Goal: Task Accomplishment & Management: Manage account settings

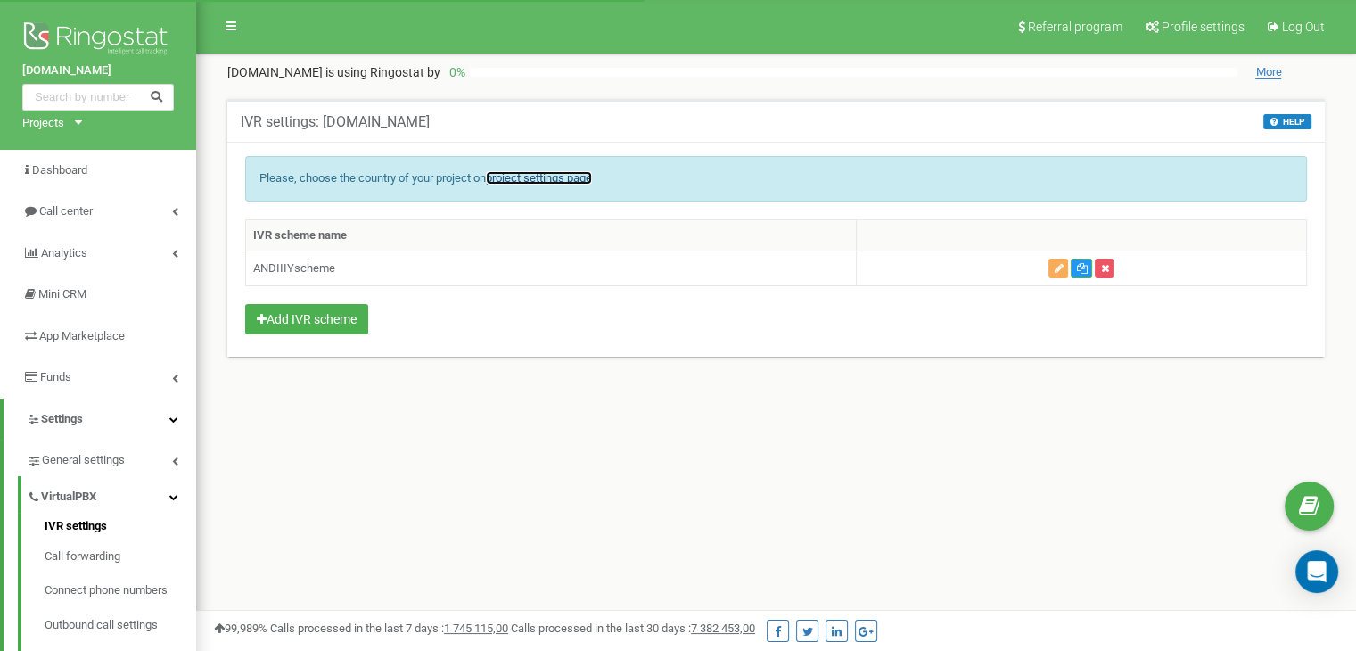
click at [501, 177] on link "project settings page" at bounding box center [539, 177] width 106 height 13
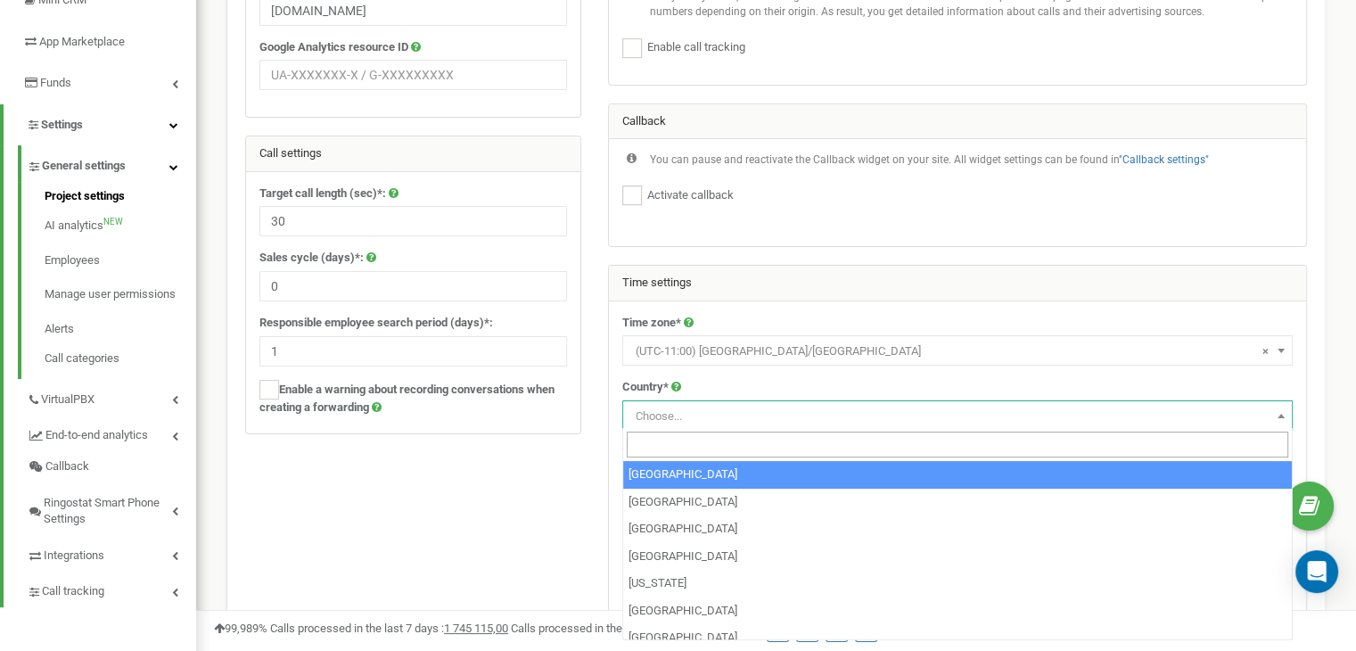
click at [709, 410] on span "Choose..." at bounding box center [958, 416] width 658 height 25
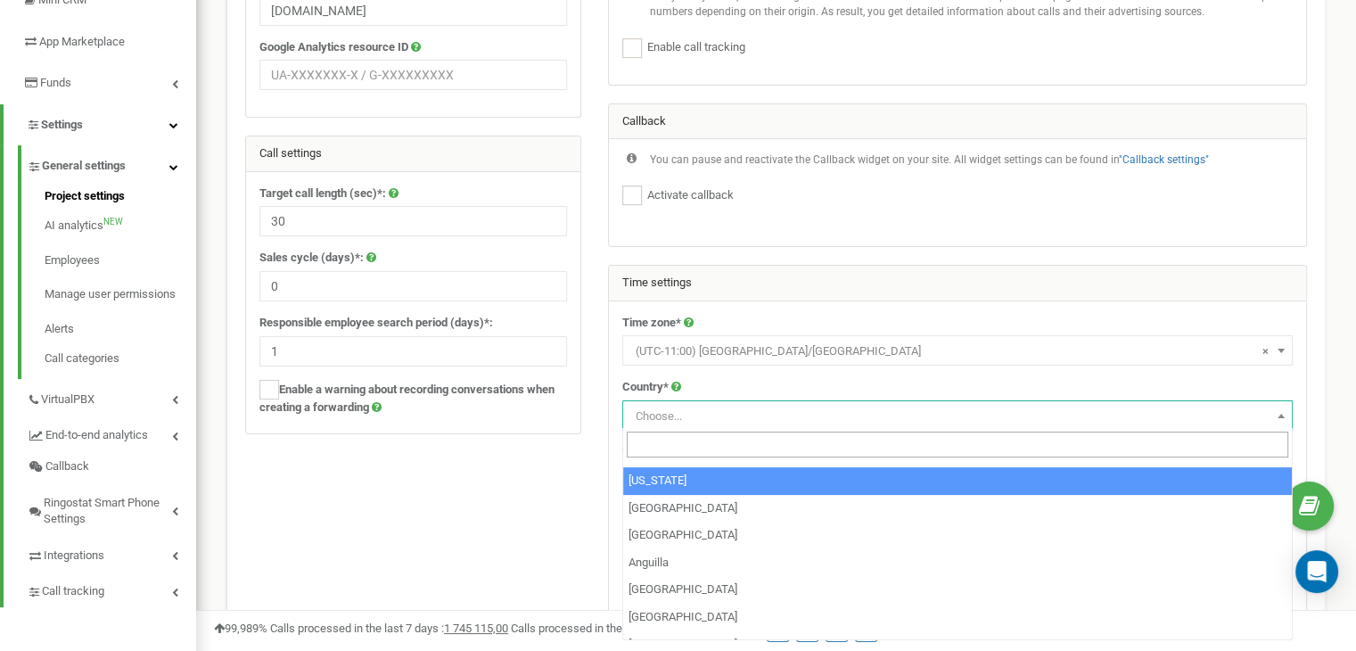
scroll to position [178, 0]
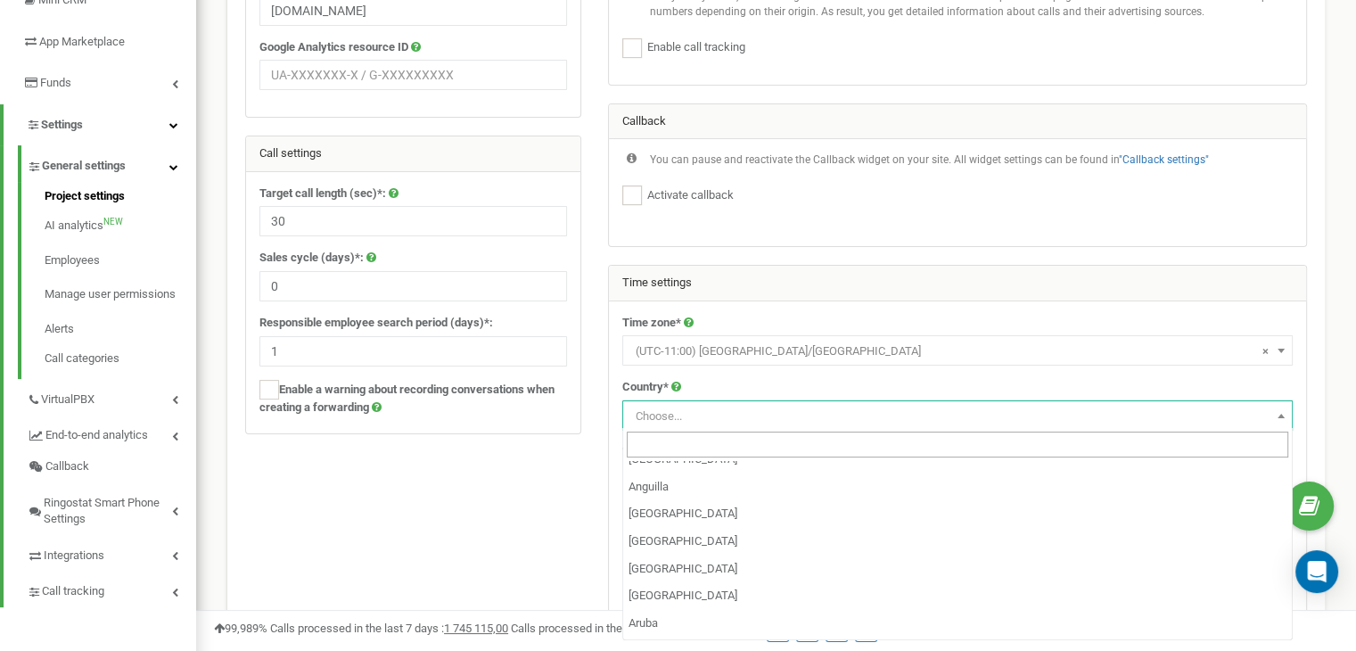
click at [701, 446] on input "search" at bounding box center [958, 445] width 662 height 26
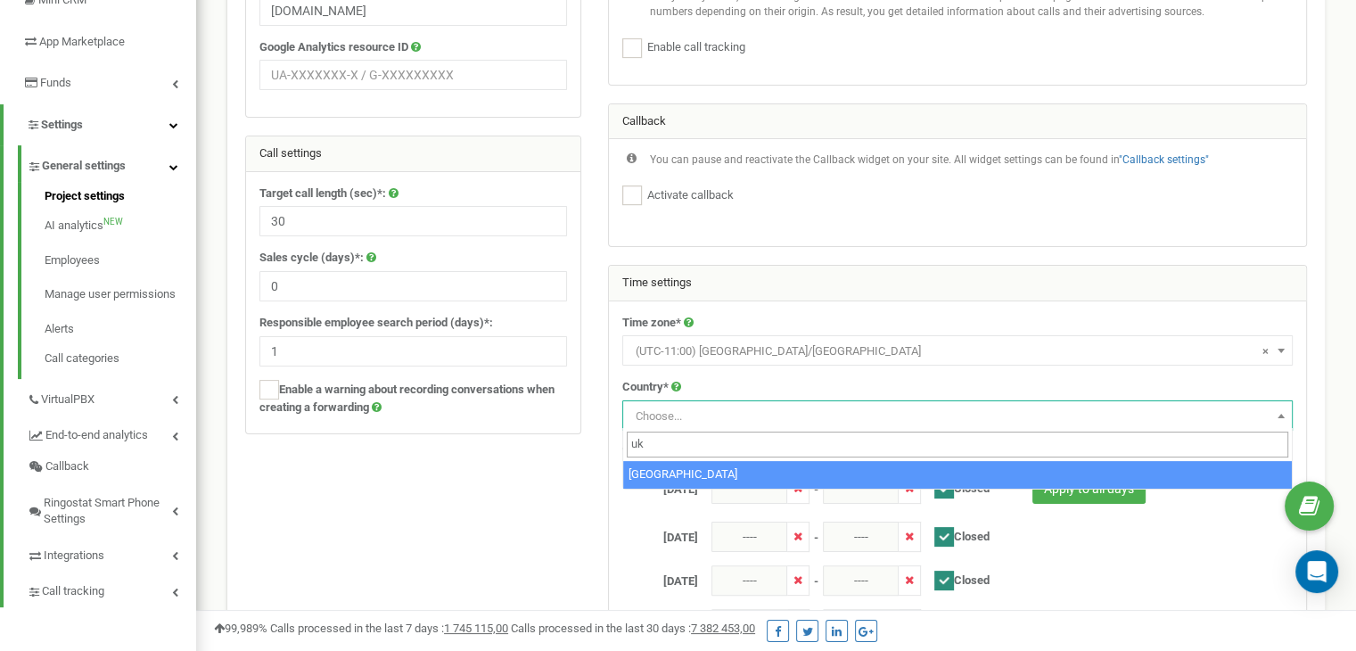
scroll to position [0, 0]
type input "uk"
select select "UKR"
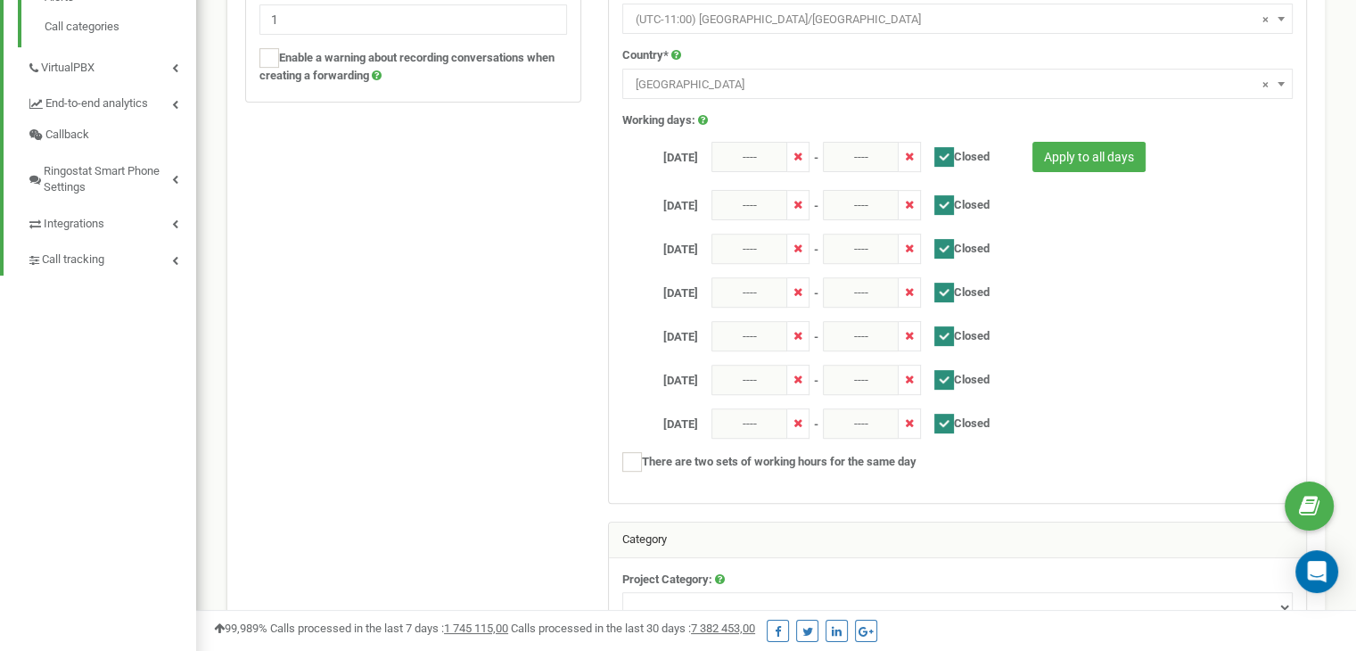
scroll to position [627, 0]
click at [945, 151] on ins at bounding box center [944, 156] width 20 height 20
checkbox input "false"
click at [753, 153] on input "----" at bounding box center [750, 156] width 76 height 30
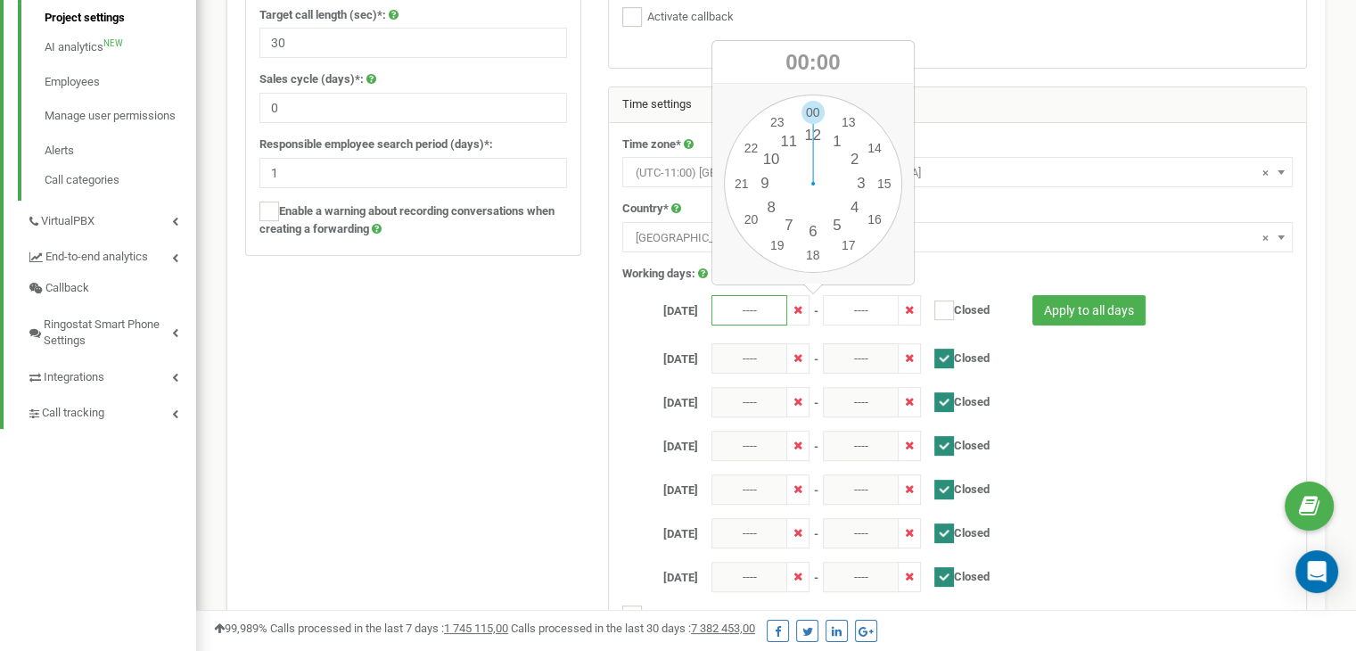
scroll to position [470, 0]
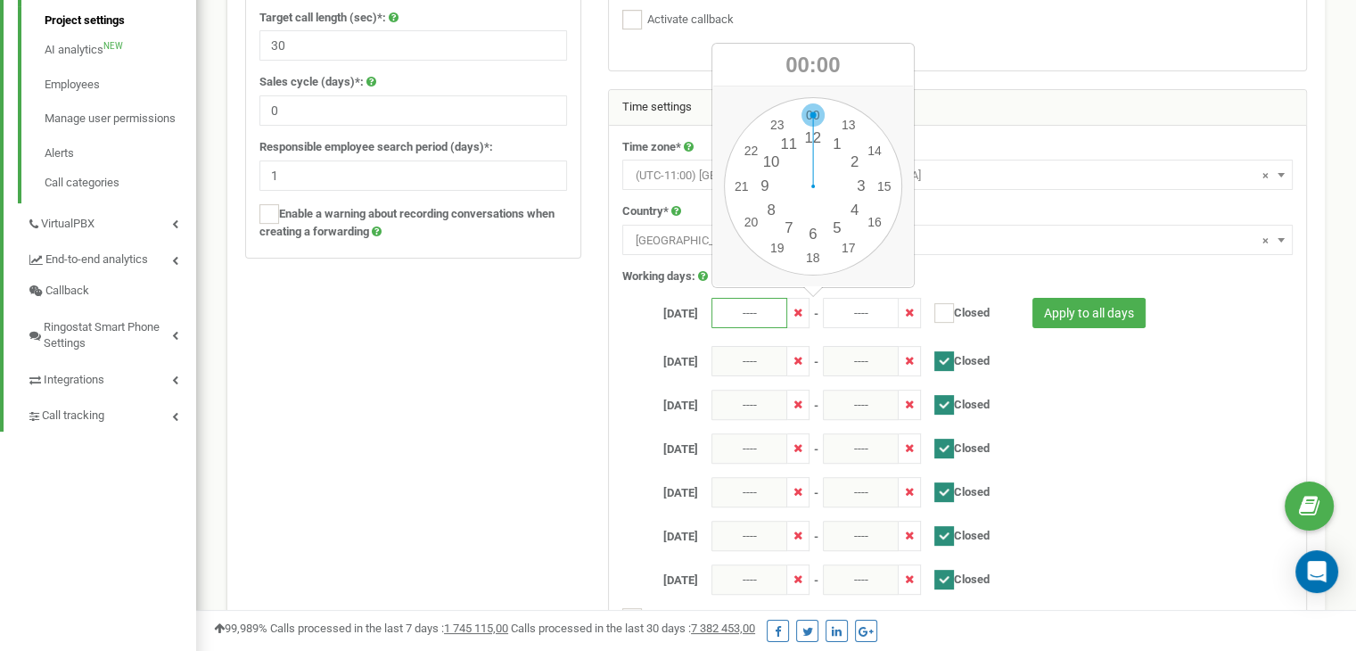
click at [817, 121] on div "00 1 2 3 4 5 6 7 8 9 10 11 12 13 14 15 16 17 18 19 20 21 22 23 00 05 10 15 20 2…" at bounding box center [813, 186] width 178 height 178
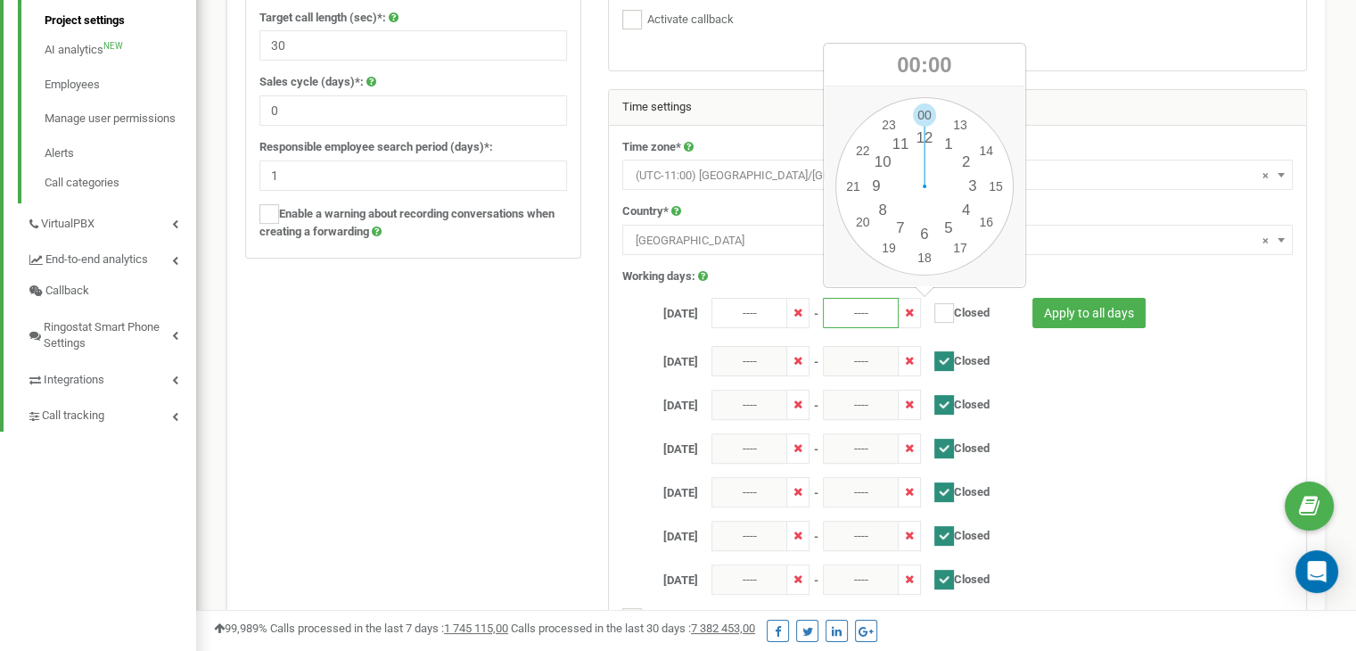
click at [844, 315] on input "----" at bounding box center [861, 313] width 76 height 30
click at [898, 119] on div "00 1 2 3 4 5 6 7 8 9 10 11 12 13 14 15 16 17 18 19 20 21 22 23 00 05 10 15 20 2…" at bounding box center [925, 186] width 178 height 178
click at [888, 120] on div "00 1 2 3 4 5 6 7 8 9 10 11 12 13 14 15 16 17 18 19 20 21 22 23 00 05 10 15 20 2…" at bounding box center [925, 186] width 178 height 178
type input "23:55"
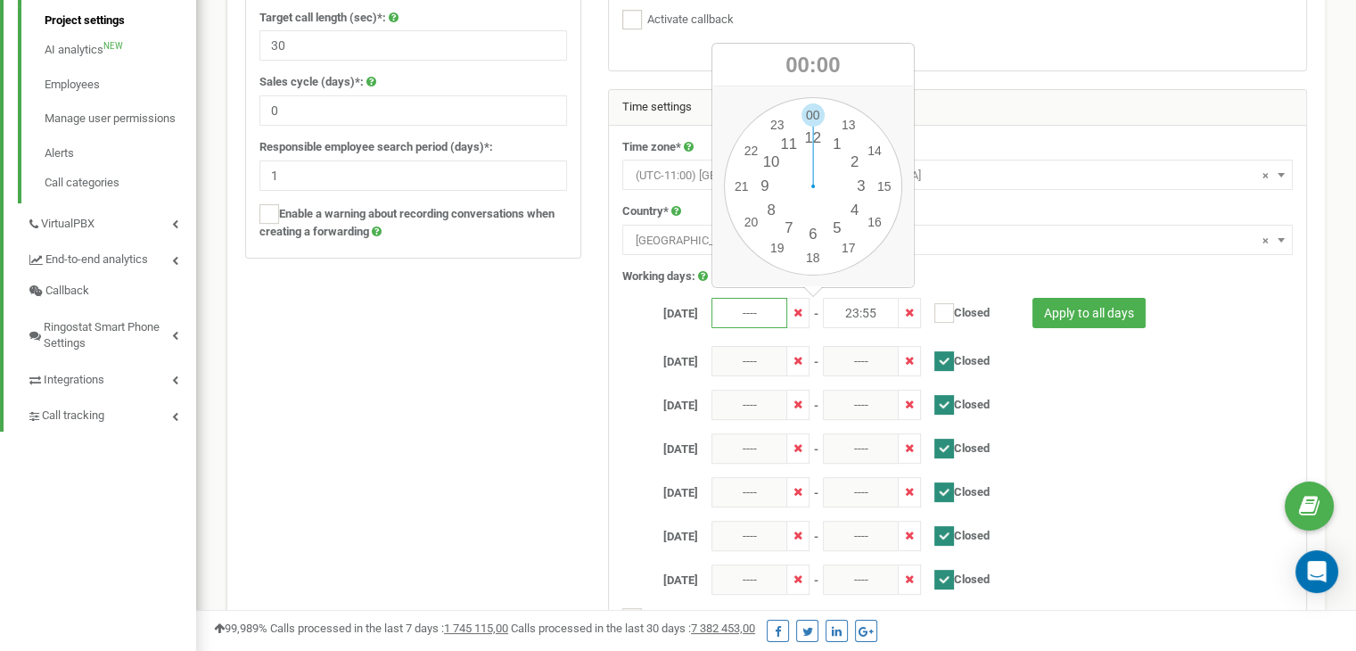
click at [760, 316] on input "----" at bounding box center [750, 313] width 76 height 30
click at [817, 119] on div "00 1 2 3 4 5 6 7 8 9 10 11 12 13 14 15 16 17 18 19 20 21 22 23 00 05 10 15 20 2…" at bounding box center [813, 186] width 178 height 178
click at [813, 112] on div "00 1 2 3 4 5 6 7 8 9 10 11 12 13 14 15 16 17 18 19 20 21 22 23 00 05 10 15 20 2…" at bounding box center [813, 186] width 178 height 178
type input "00:00"
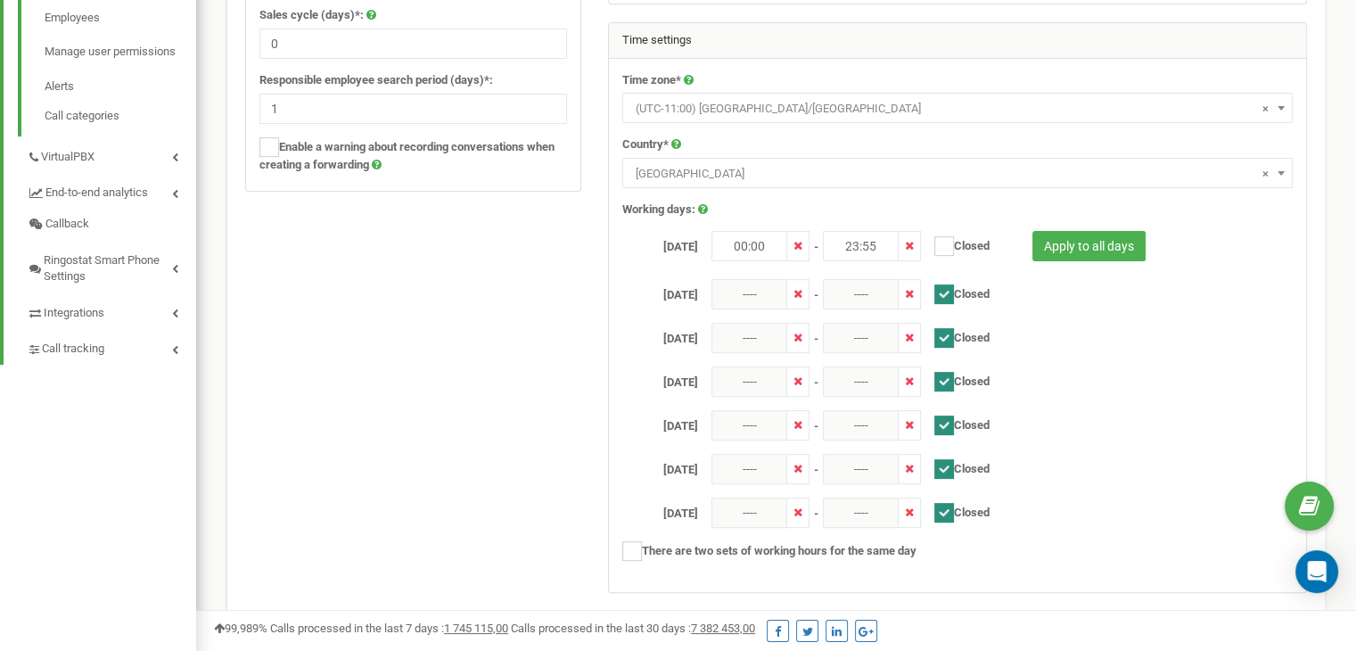
scroll to position [538, 0]
click at [1059, 244] on button "Apply to all days" at bounding box center [1089, 245] width 113 height 30
type input "00:00"
type input "23:55"
checkbox input "false"
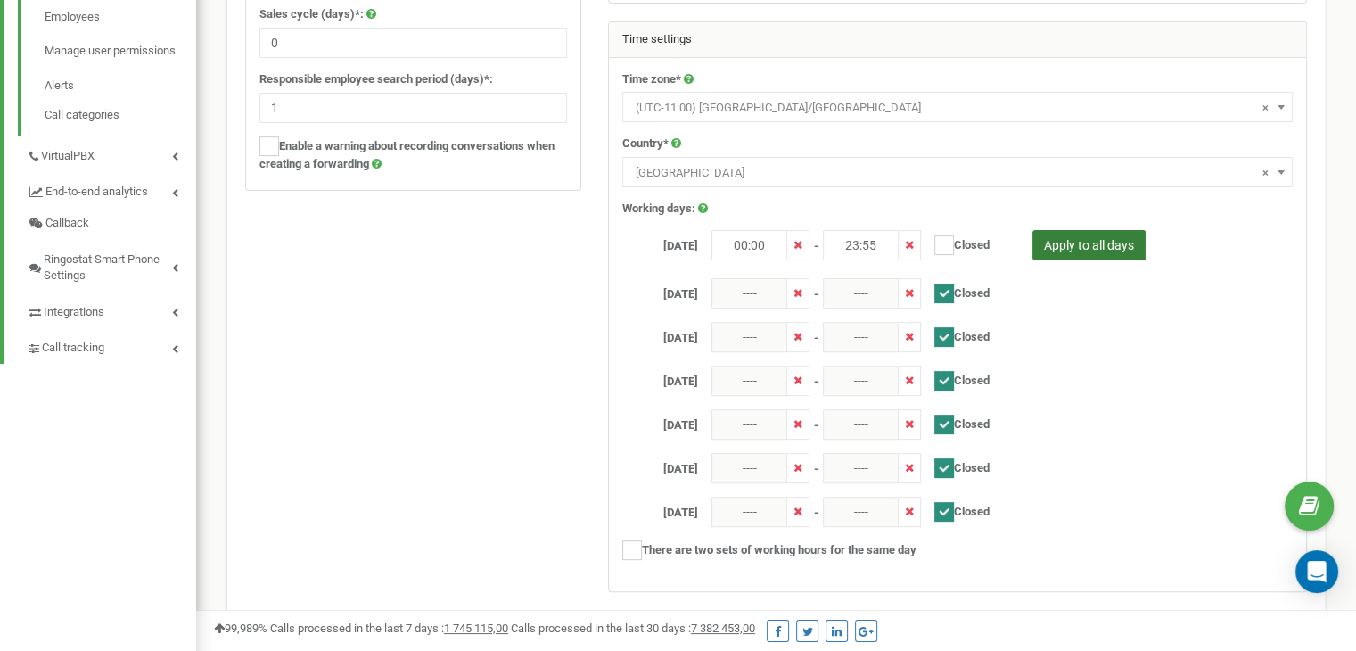
type input "00:00"
type input "23:55"
checkbox input "false"
type input "00:00"
type input "23:55"
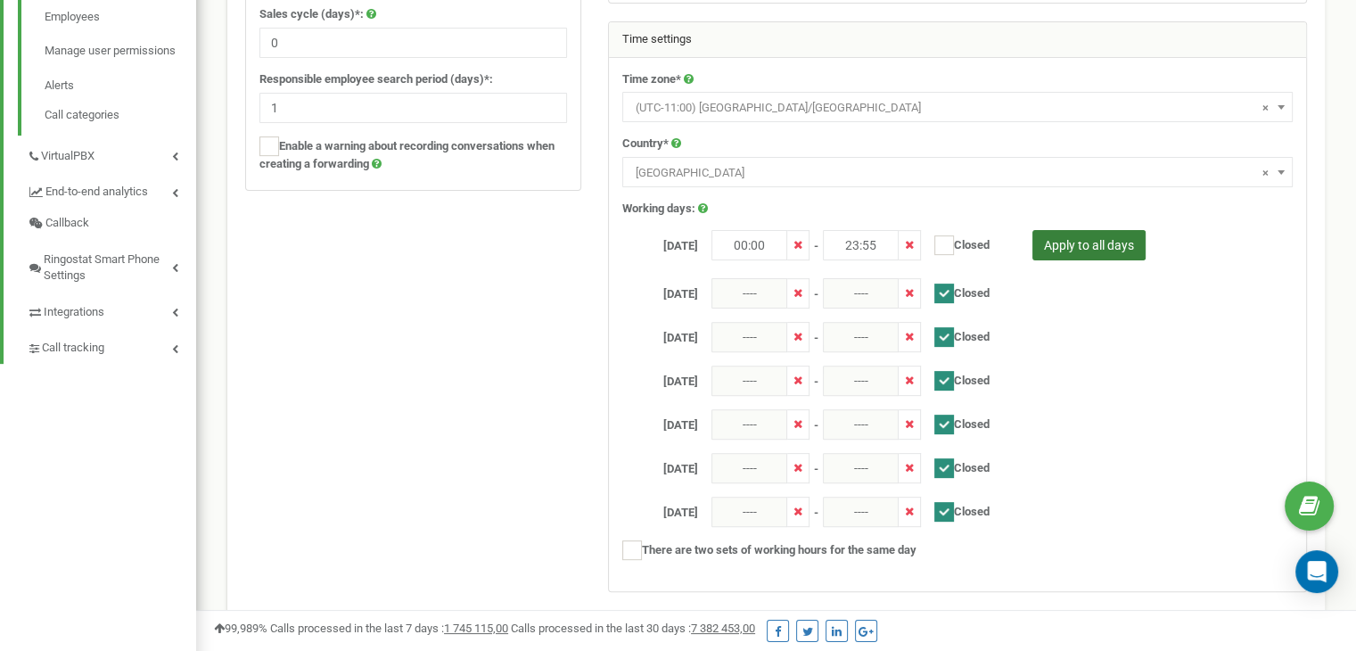
checkbox input "false"
type input "00:00"
type input "23:55"
checkbox input "false"
type input "00:00"
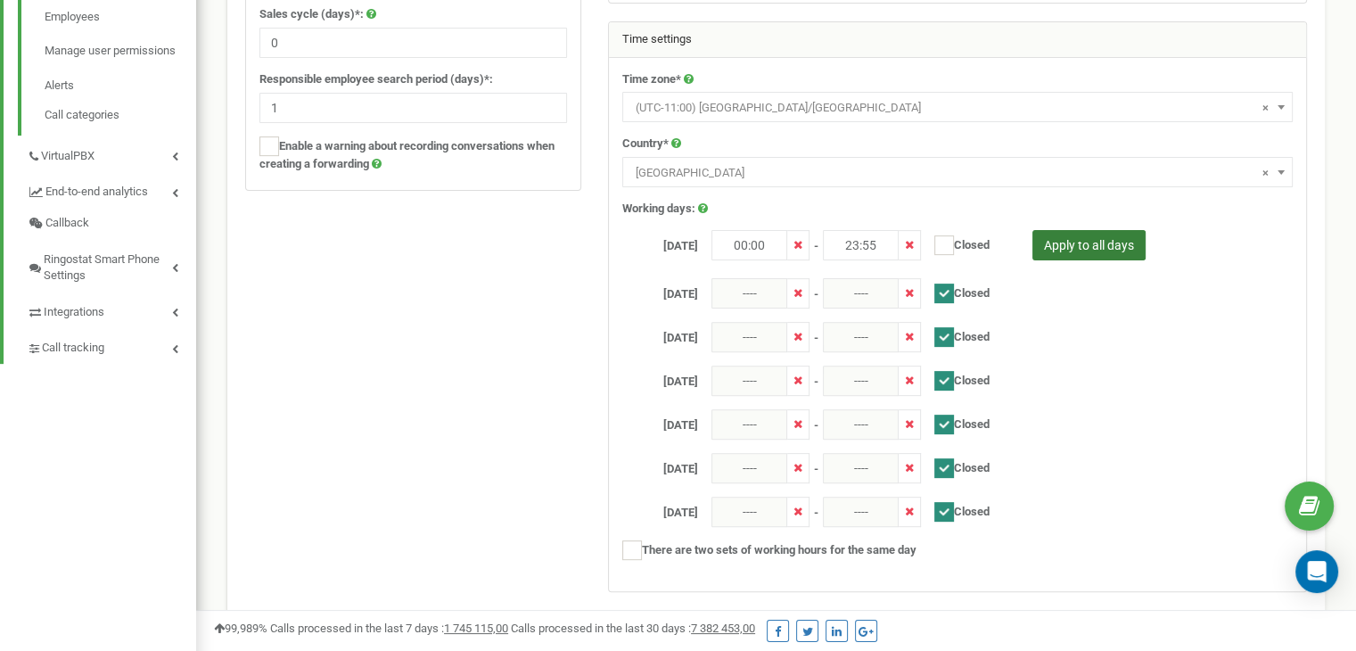
type input "23:55"
checkbox input "false"
type input "00:00"
type input "23:55"
click at [946, 510] on ins at bounding box center [944, 512] width 20 height 20
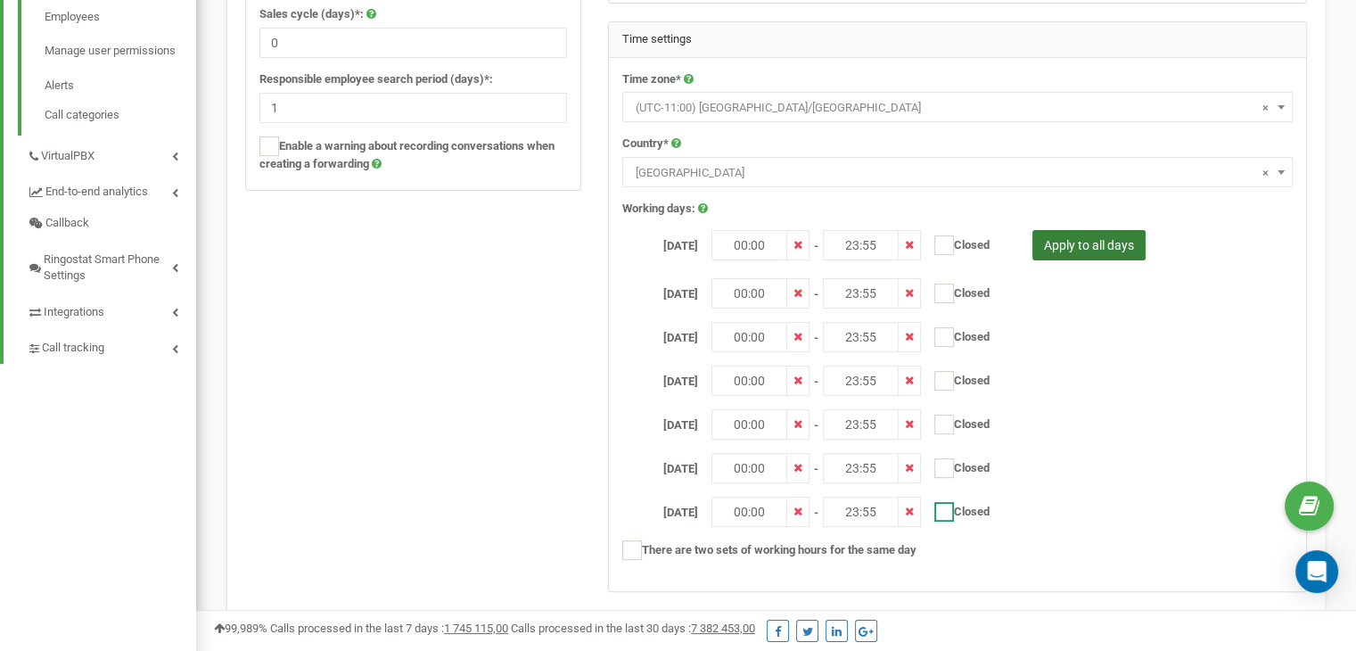
checkbox input "true"
click at [946, 465] on ins at bounding box center [944, 468] width 20 height 20
checkbox input "false"
click at [943, 511] on ins at bounding box center [944, 512] width 20 height 20
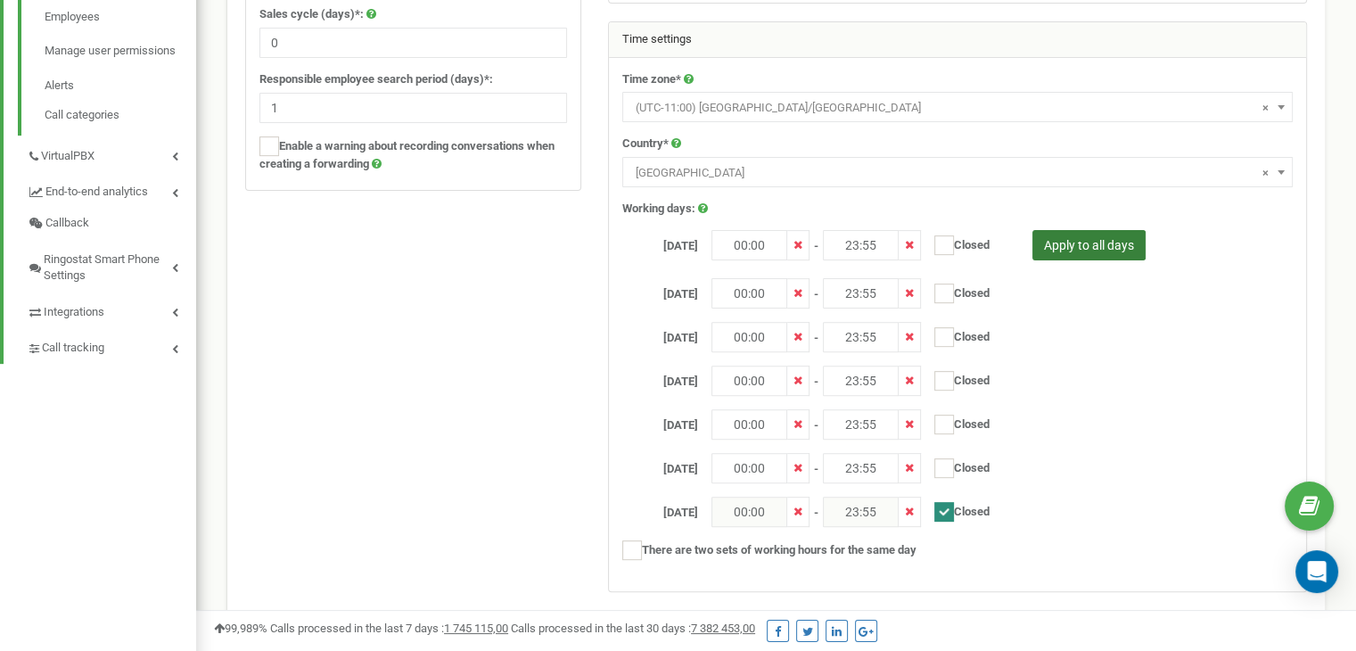
checkbox input "false"
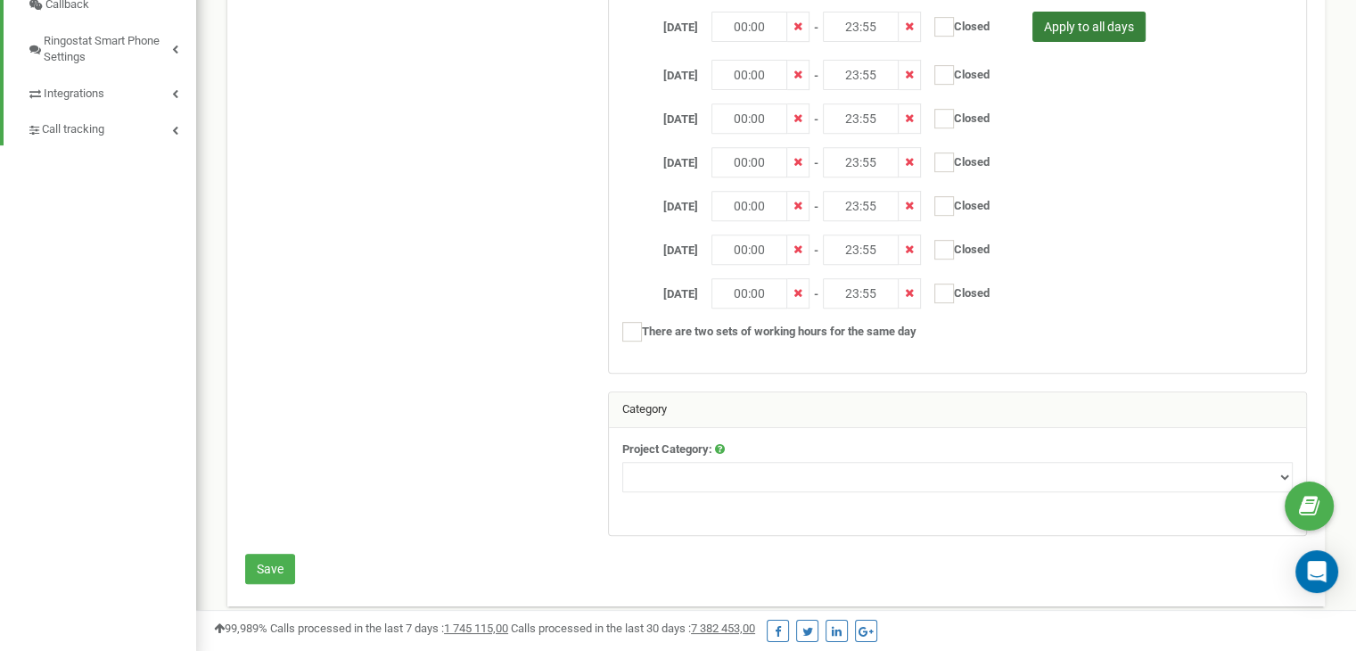
scroll to position [766, 0]
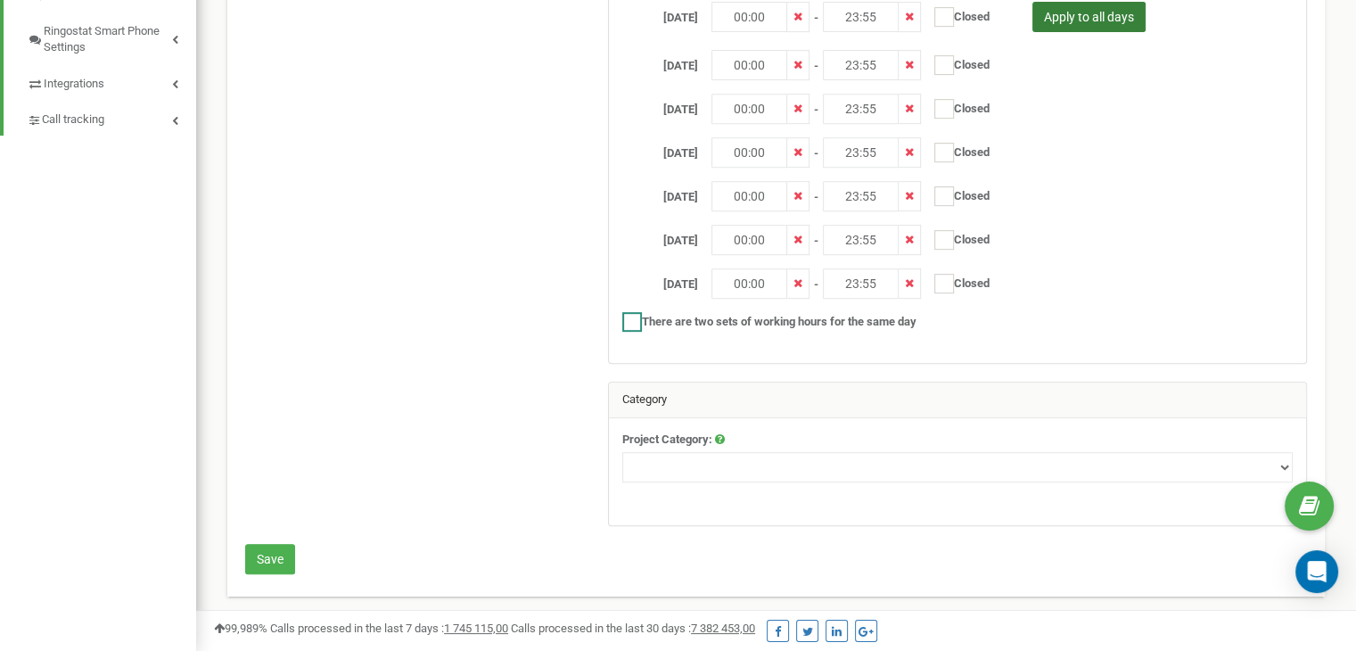
click at [632, 322] on ins at bounding box center [632, 322] width 20 height 20
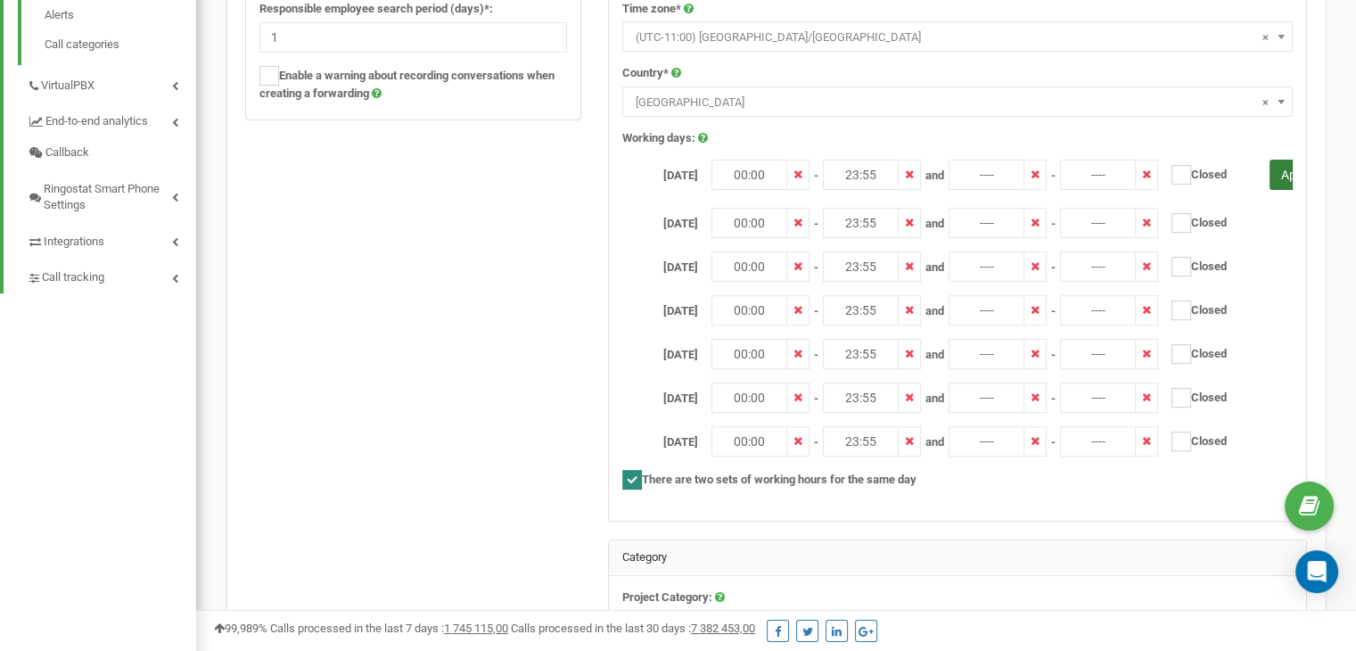
scroll to position [607, 0]
click at [637, 473] on ins at bounding box center [632, 481] width 20 height 20
checkbox input "false"
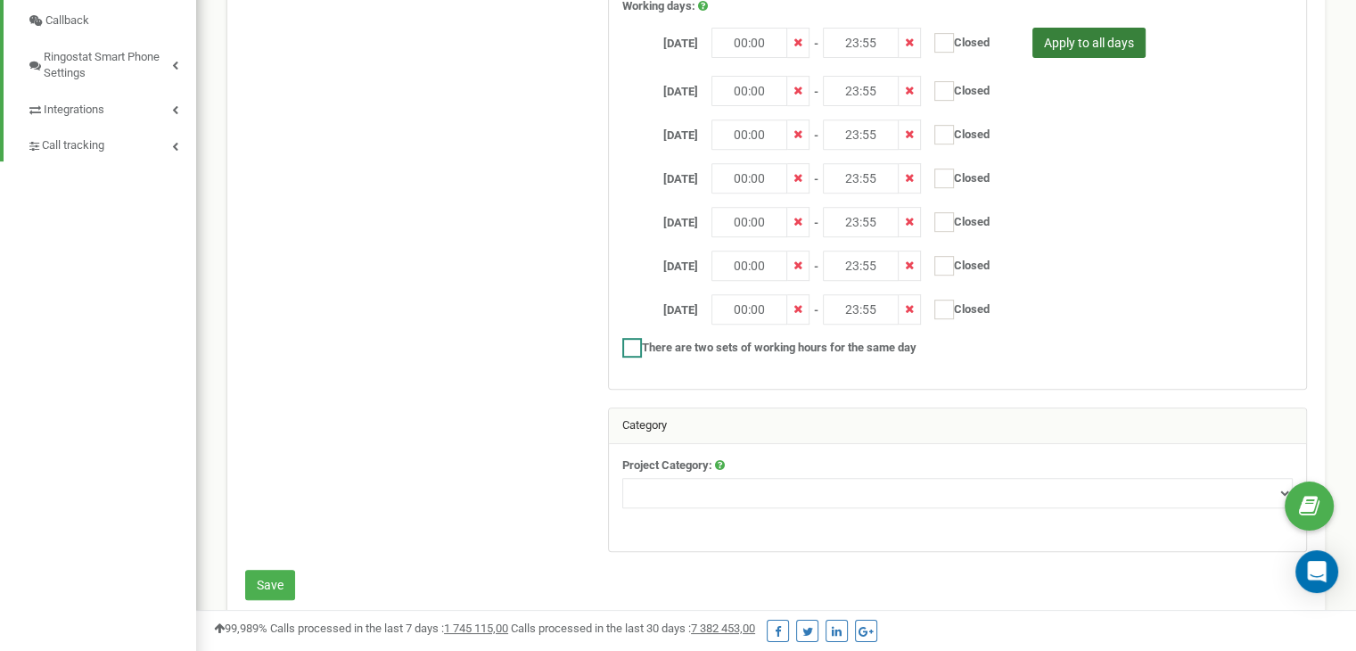
scroll to position [766, 0]
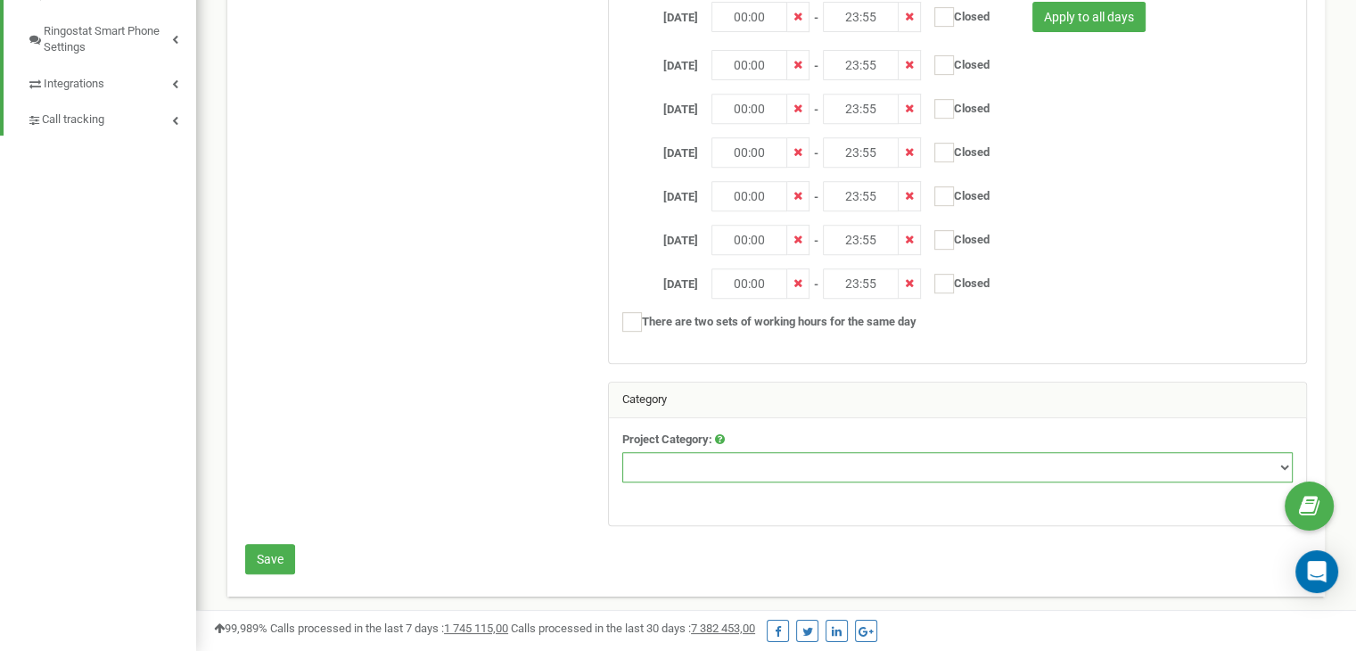
click at [761, 472] on select "Real estate Tourism Legal Services Industrial and Proprietary Products Goods / …" at bounding box center [957, 467] width 671 height 30
click at [267, 564] on button "Save" at bounding box center [270, 559] width 50 height 30
click at [827, 472] on select "Real estate Tourism Legal Services Industrial and Proprietary Products Goods / …" at bounding box center [957, 467] width 671 height 30
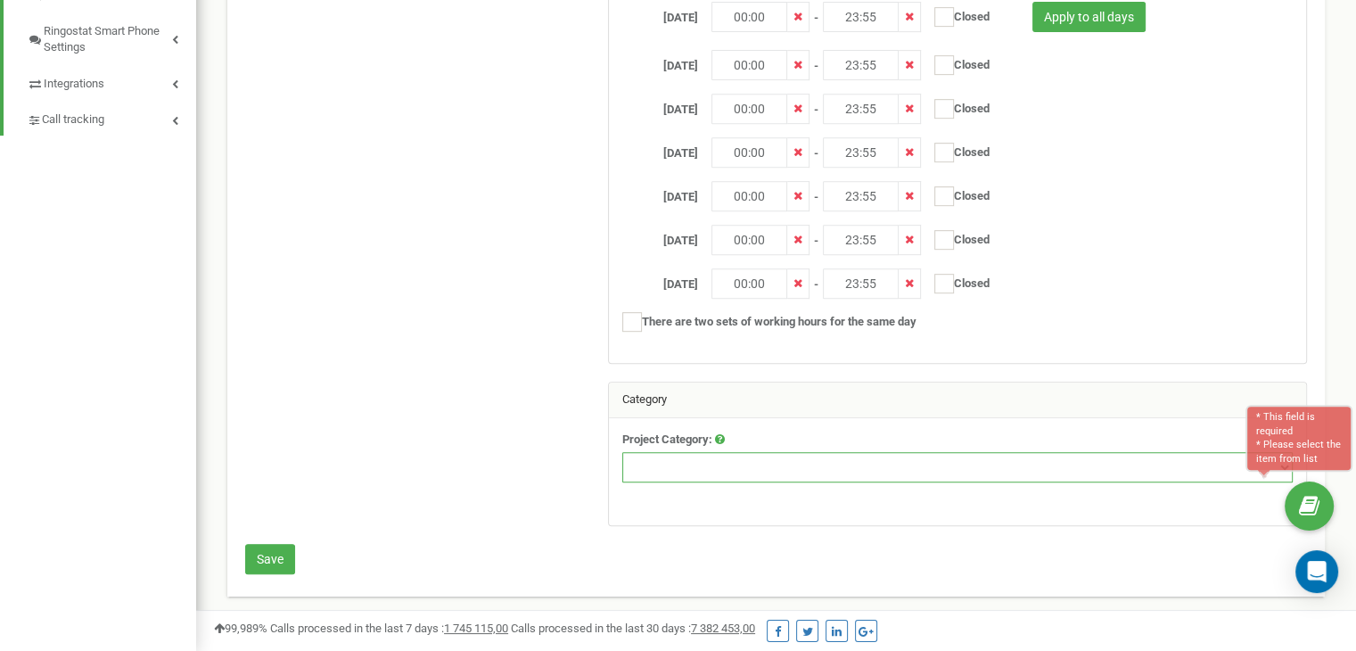
click at [827, 472] on select "Real estate Tourism Legal Services Industrial and Proprietary Products Goods / …" at bounding box center [957, 467] width 671 height 30
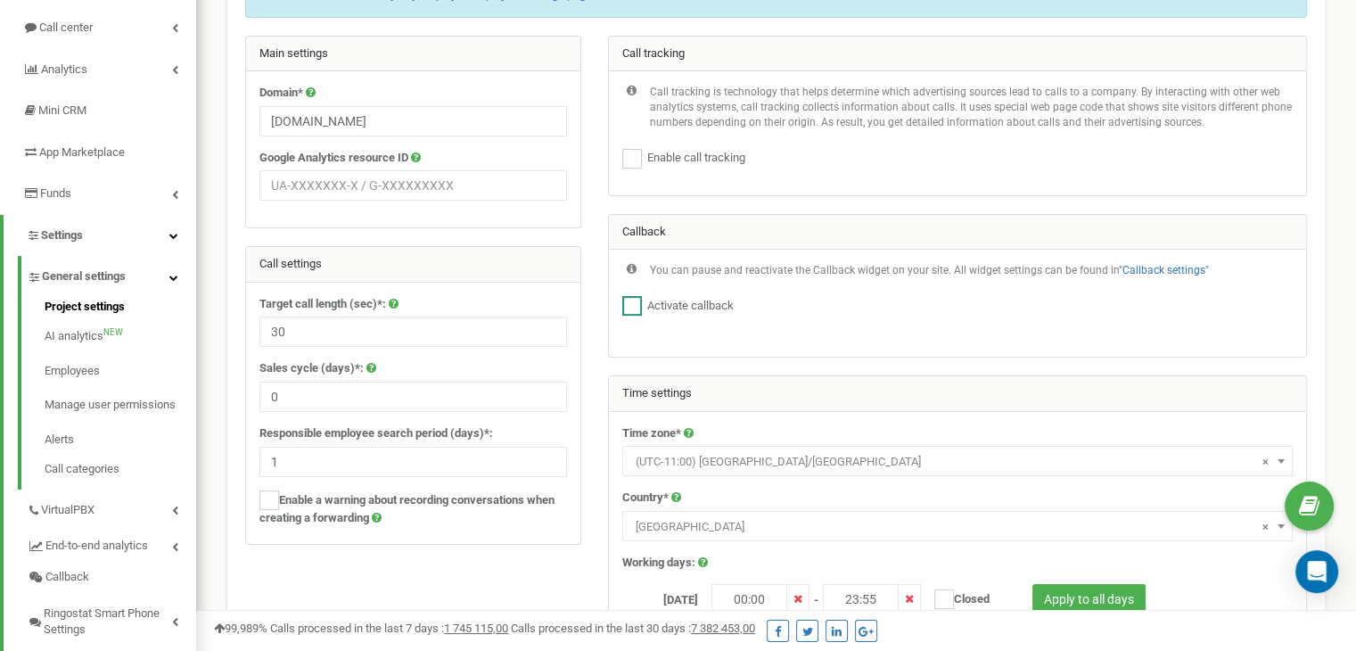
scroll to position [0, 0]
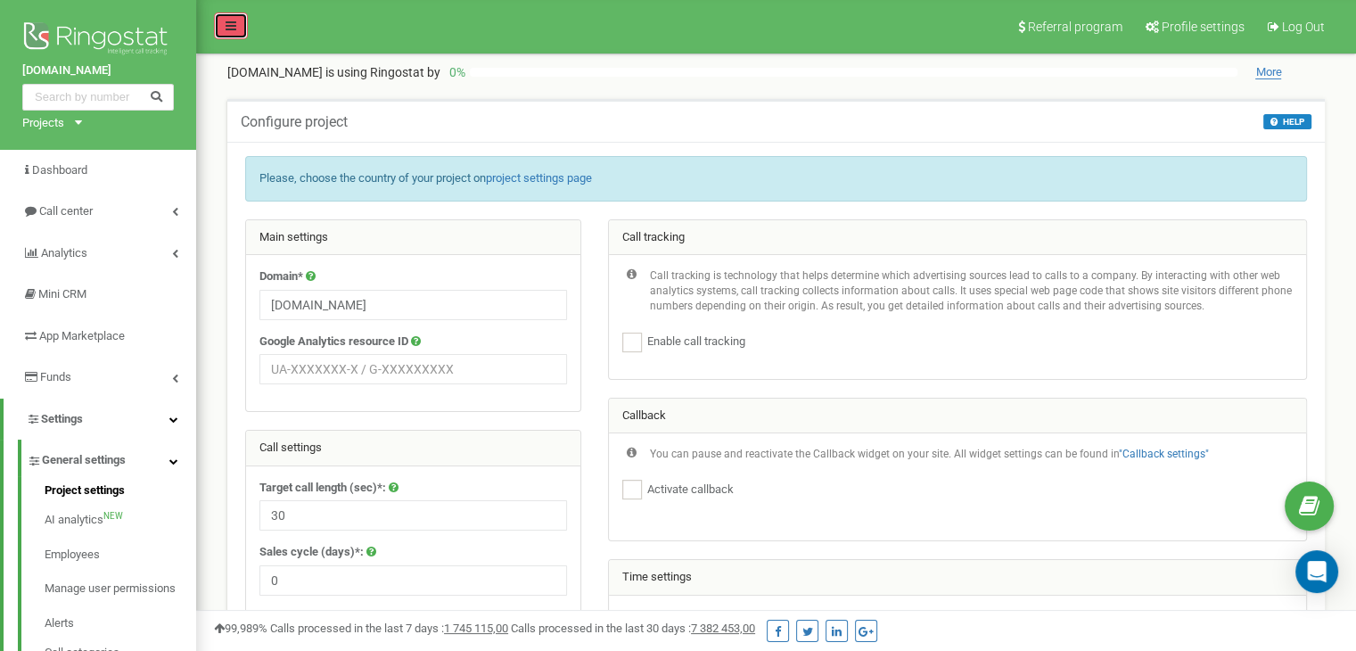
click at [226, 25] on icon at bounding box center [231, 26] width 11 height 12
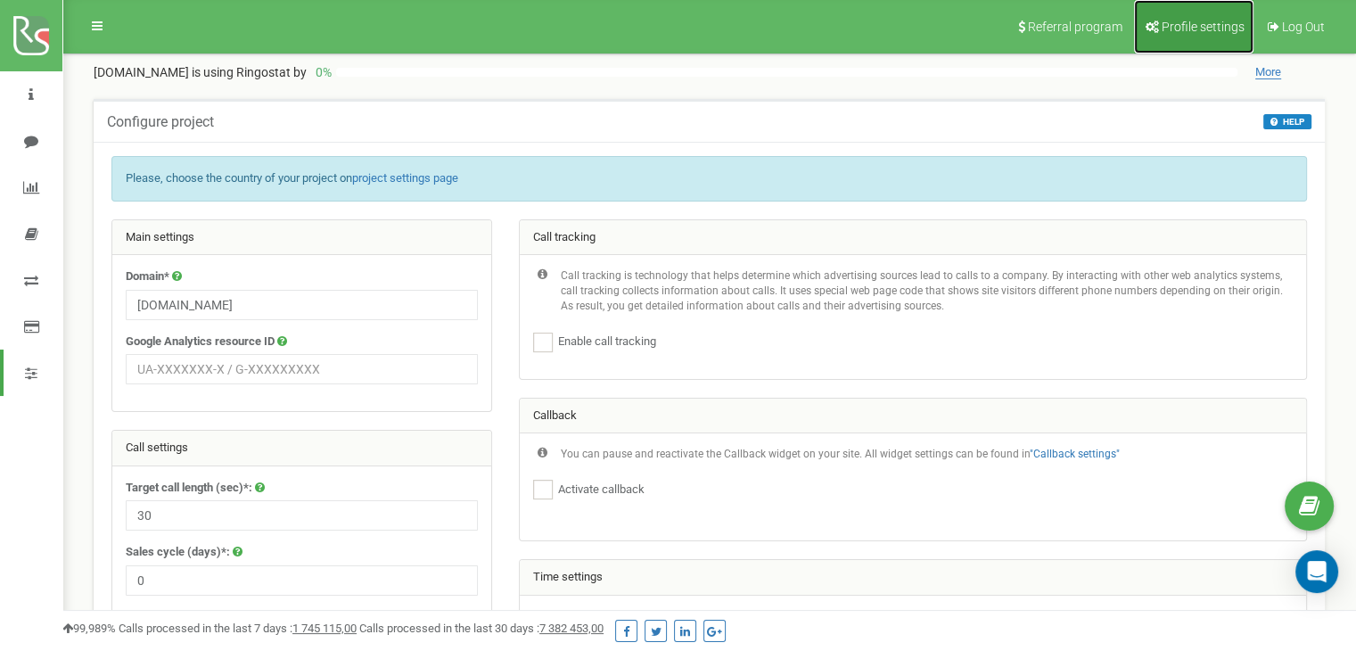
click at [1185, 37] on link "Profile settings" at bounding box center [1193, 27] width 119 height 54
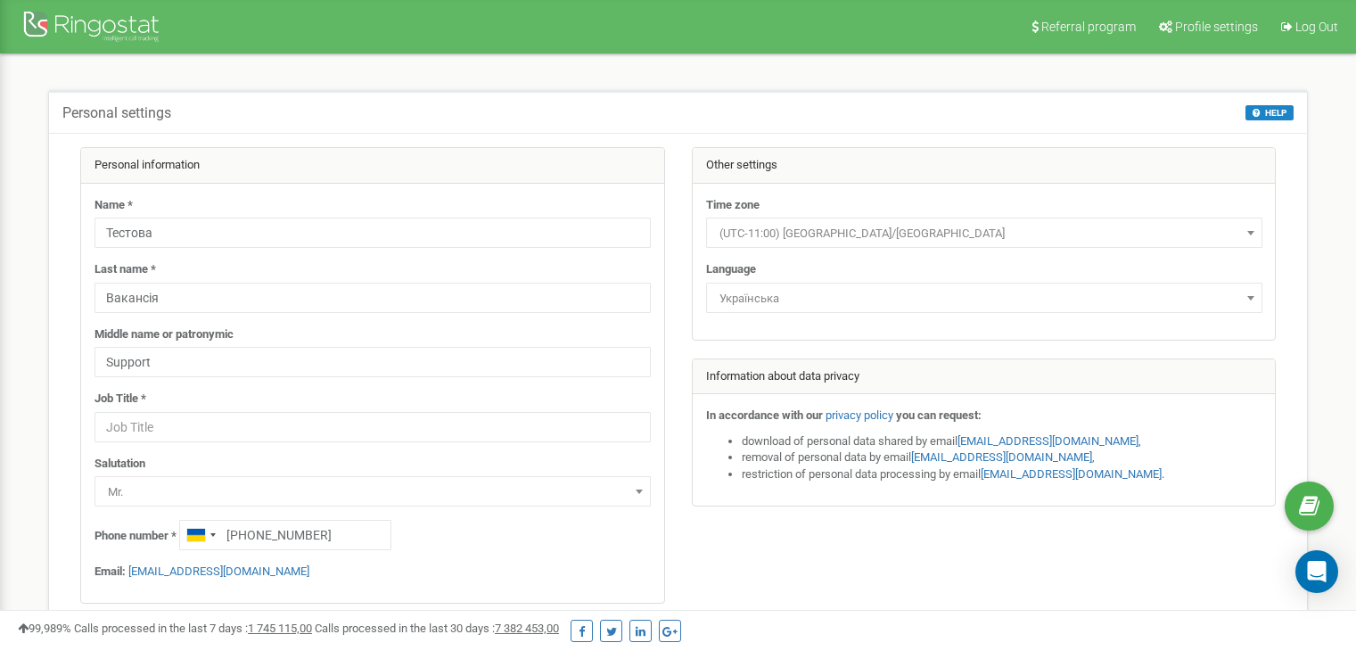
select select "ukr"
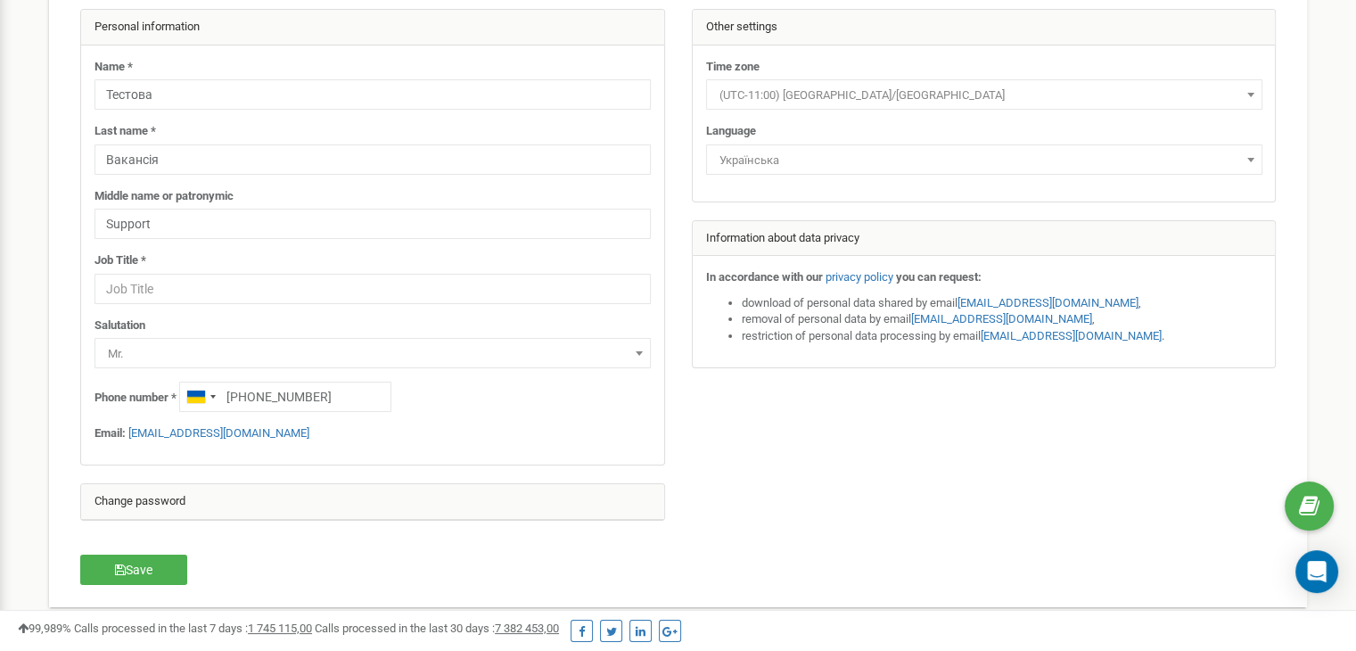
scroll to position [196, 0]
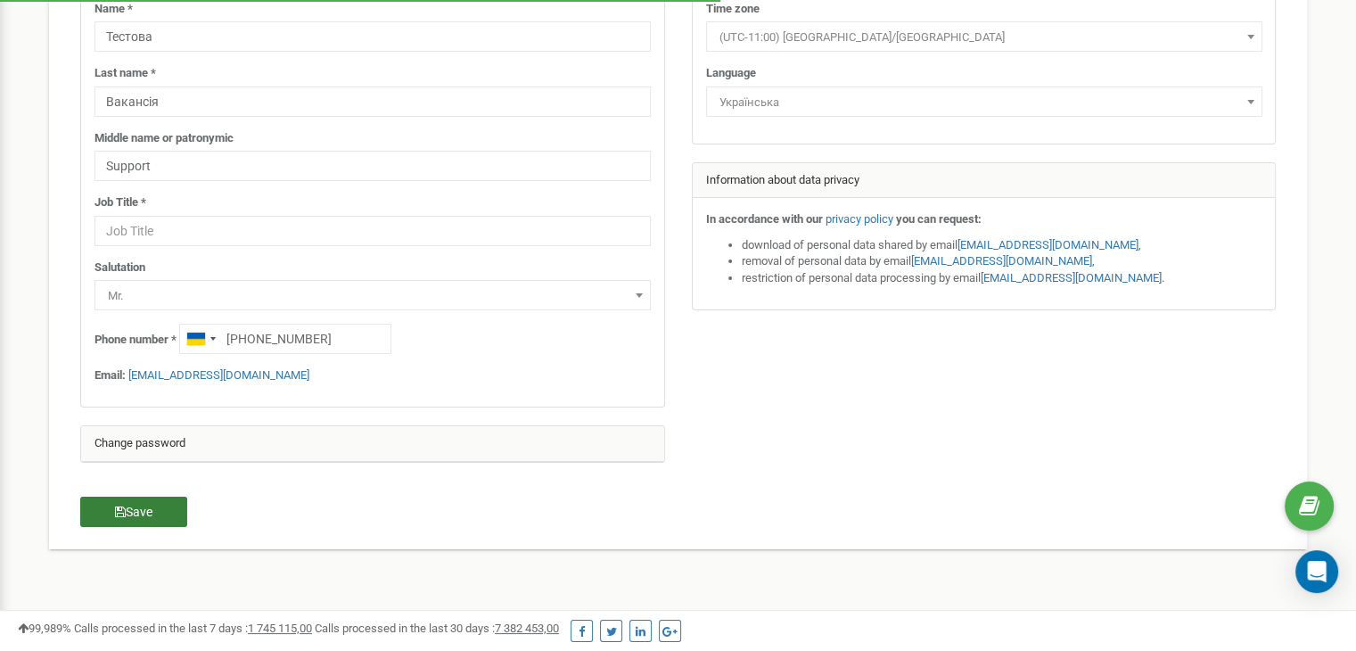
click at [171, 518] on button "Save" at bounding box center [133, 512] width 107 height 30
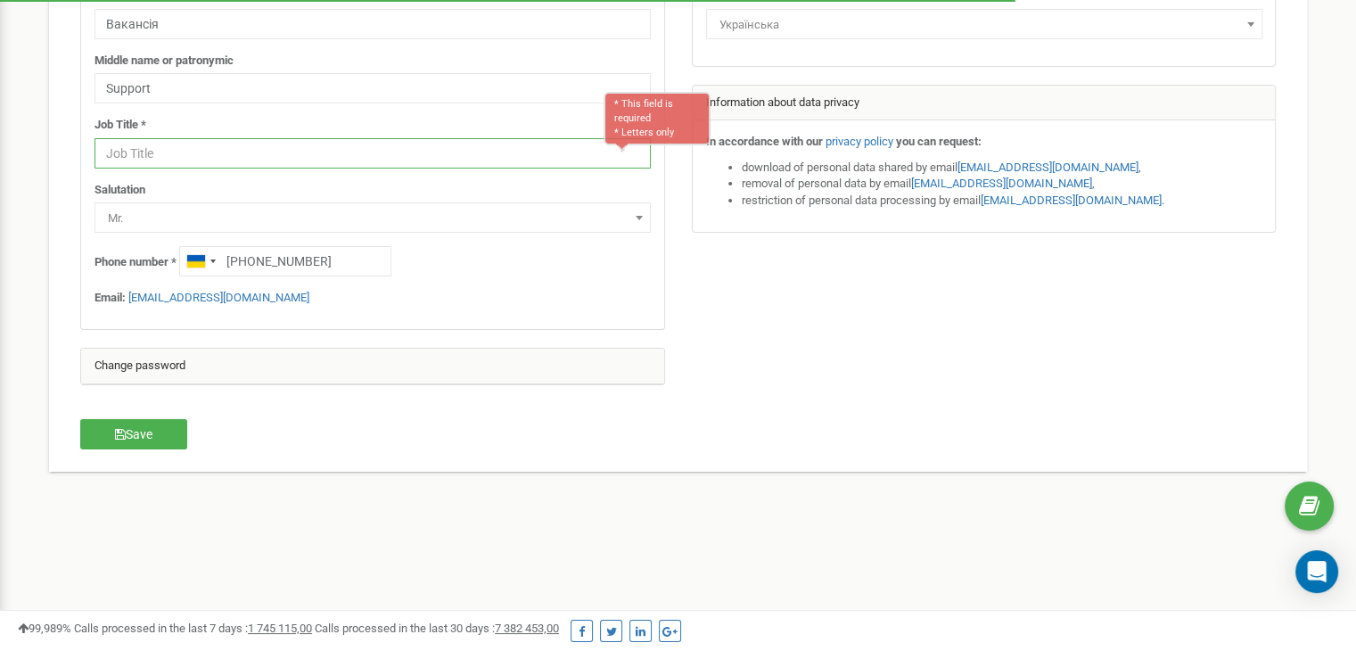
scroll to position [264, 0]
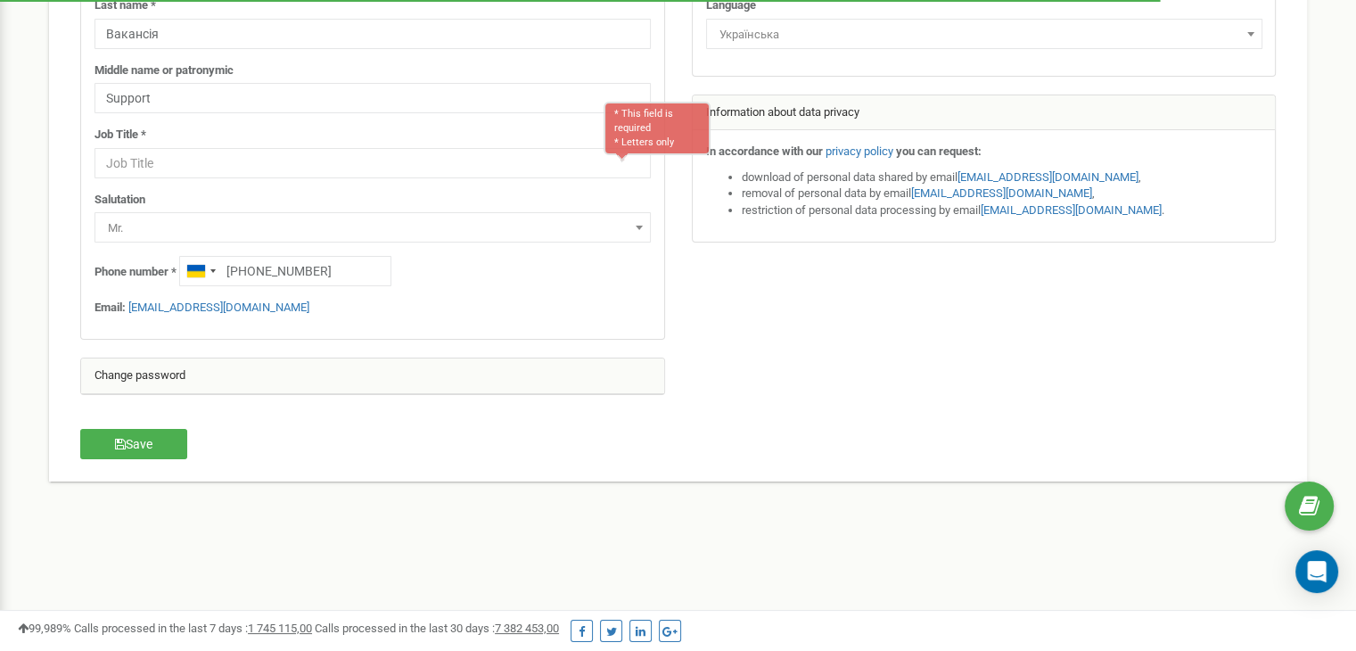
click at [350, 144] on div "Job Title * * This field is required * Letters only" at bounding box center [373, 153] width 556 height 52
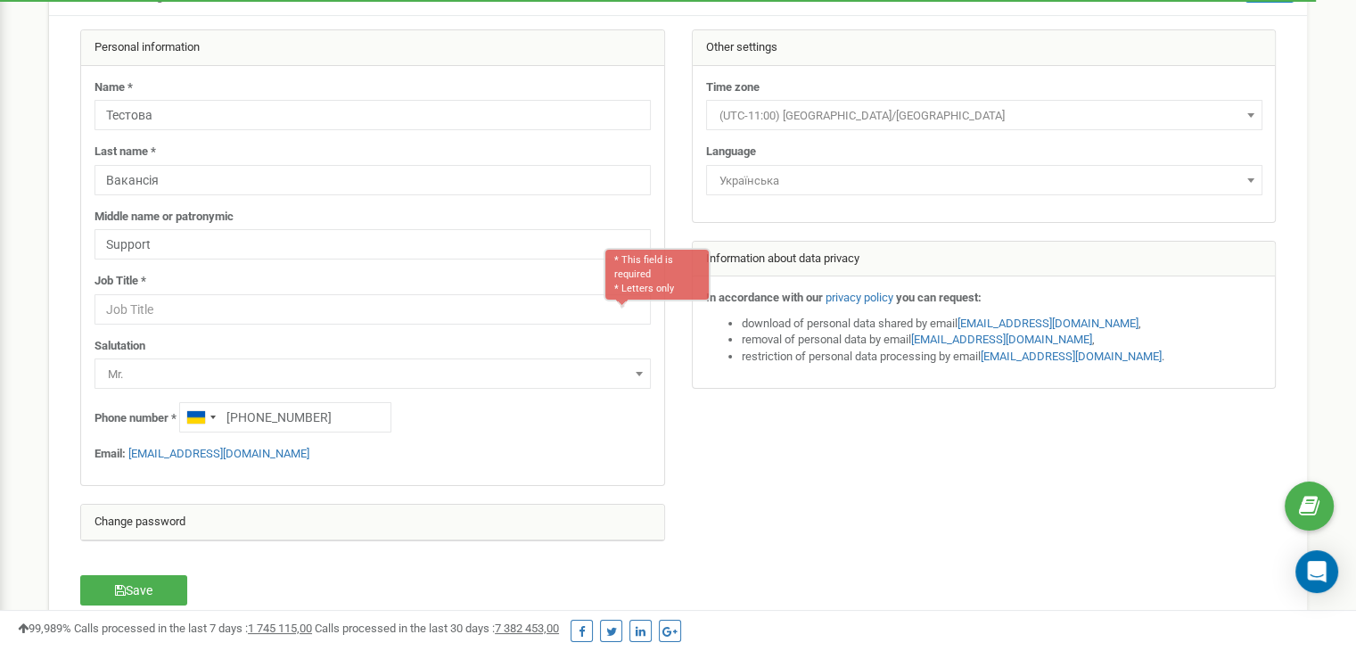
scroll to position [0, 0]
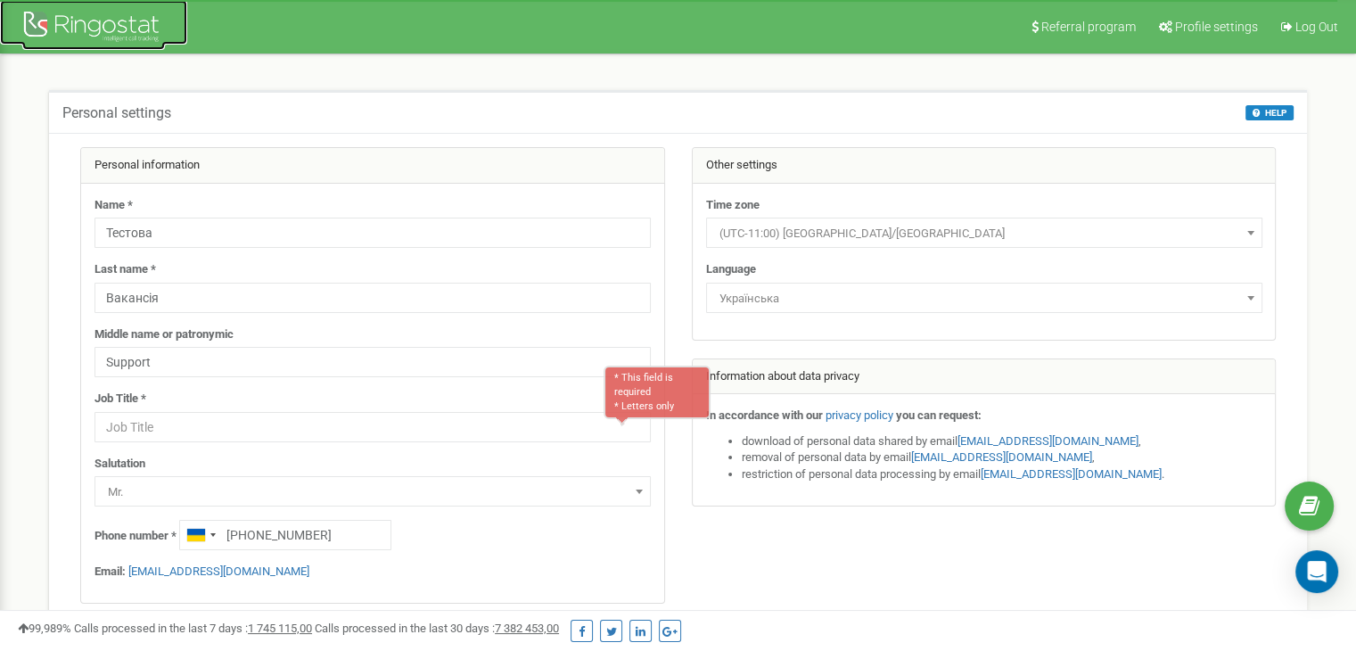
click at [99, 13] on div at bounding box center [93, 28] width 143 height 43
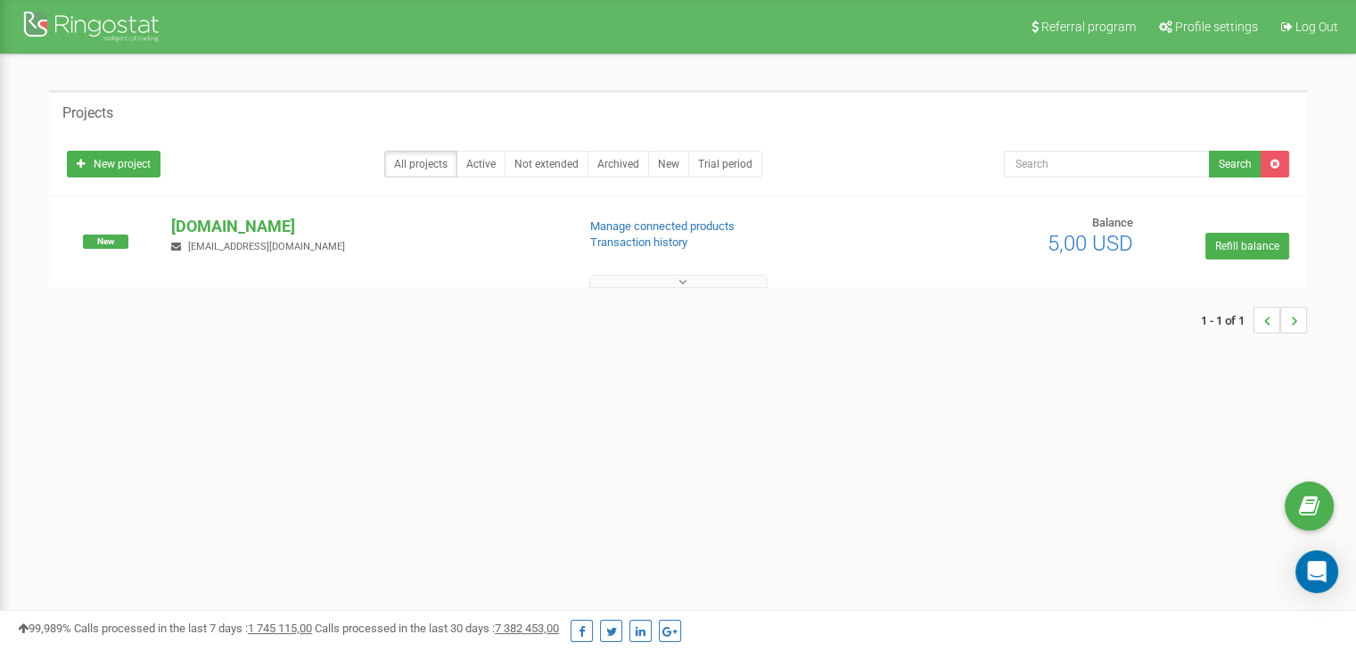
click at [210, 226] on p "[DOMAIN_NAME]" at bounding box center [366, 226] width 390 height 23
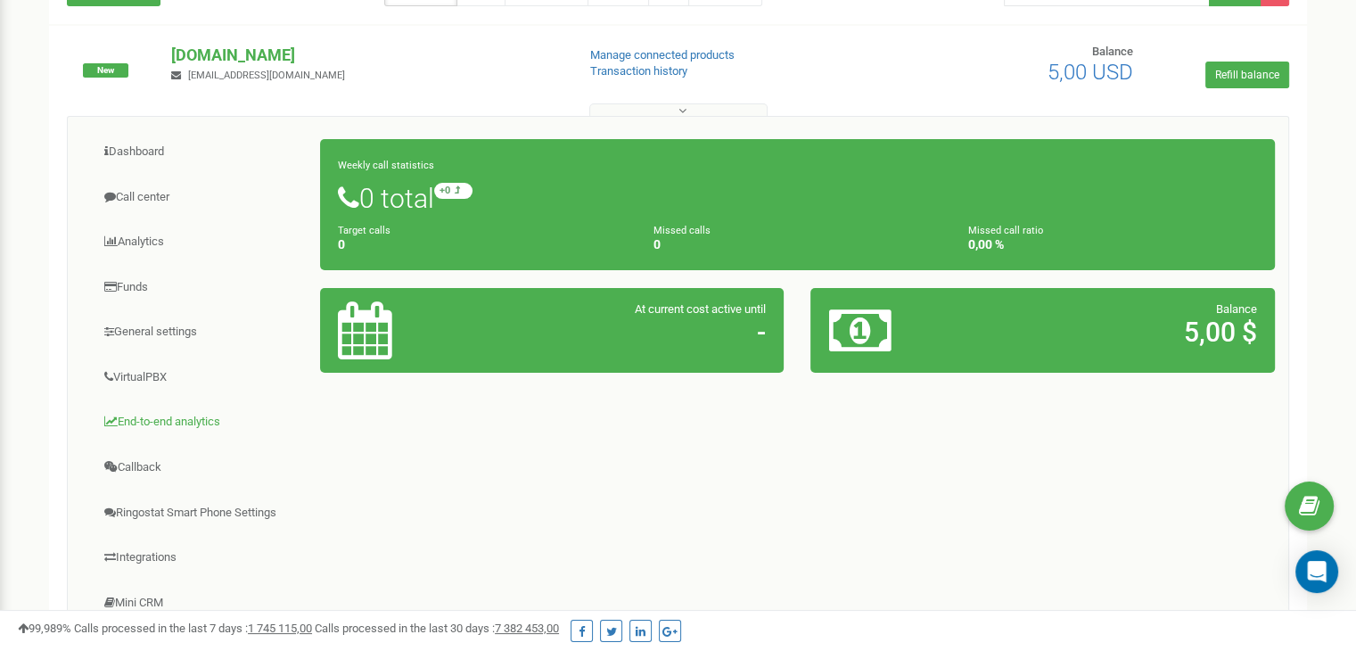
scroll to position [169, 0]
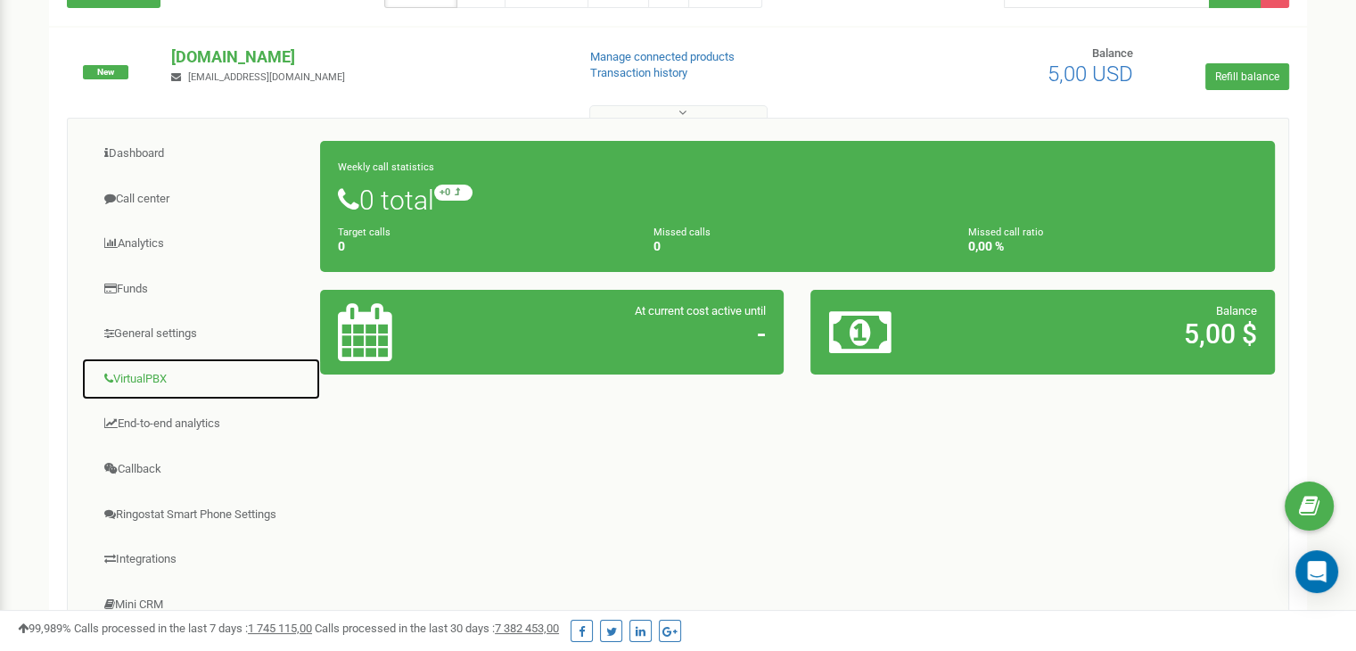
click at [161, 369] on link "VirtualPBX" at bounding box center [201, 380] width 240 height 44
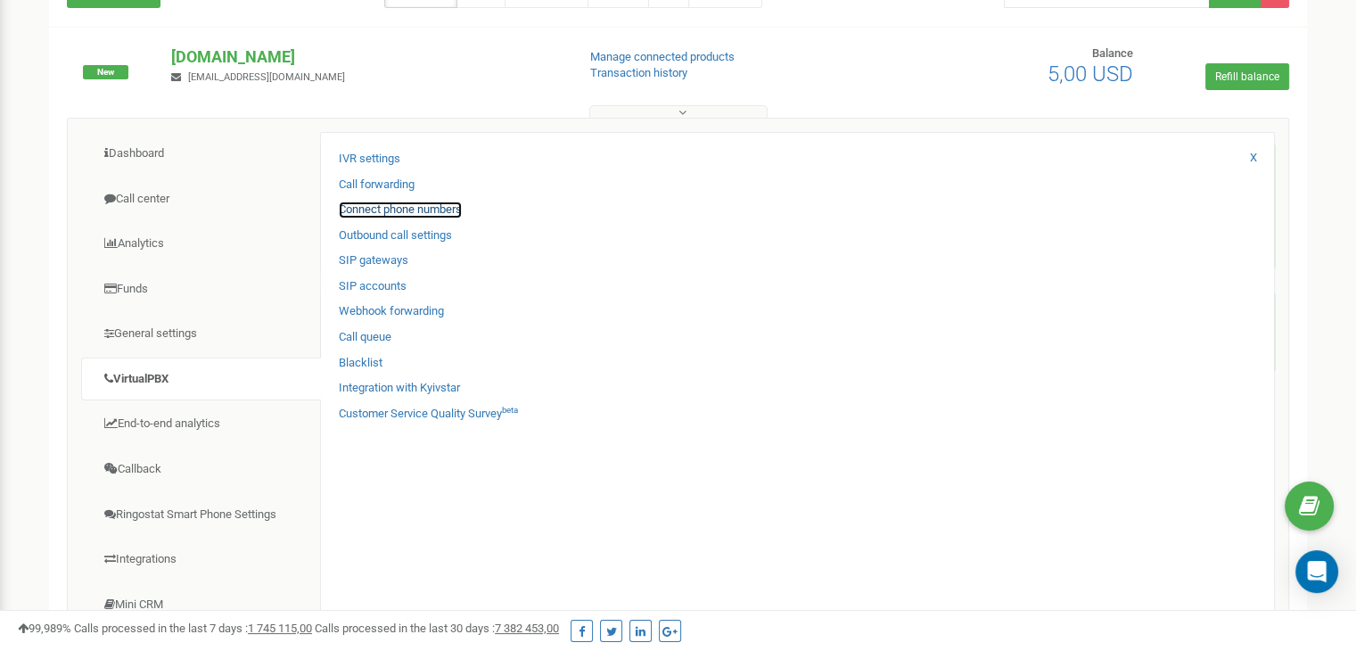
click at [416, 203] on link "Connect phone numbers" at bounding box center [400, 210] width 123 height 17
